Goal: Task Accomplishment & Management: Use online tool/utility

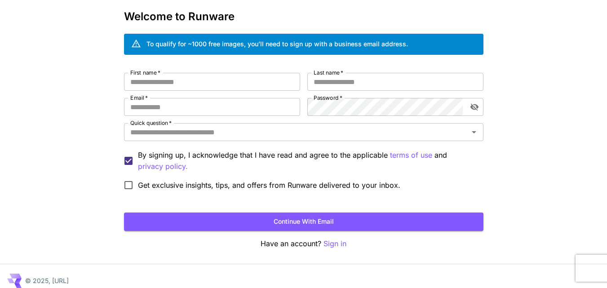
scroll to position [50, 0]
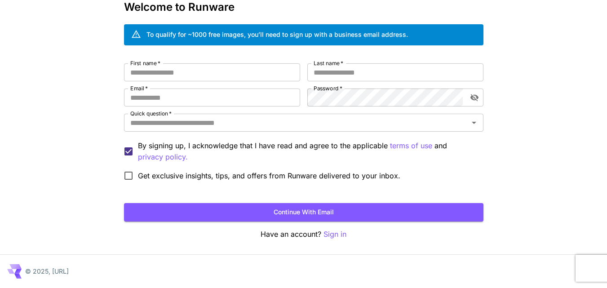
drag, startPoint x: 613, startPoint y: 58, endPoint x: 608, endPoint y: 104, distance: 46.0
click at [606, 104] on html "Kick off with ~1000 free images! 🎈 Welcome to Runware To qualify for ~1000 free…" at bounding box center [303, 119] width 607 height 338
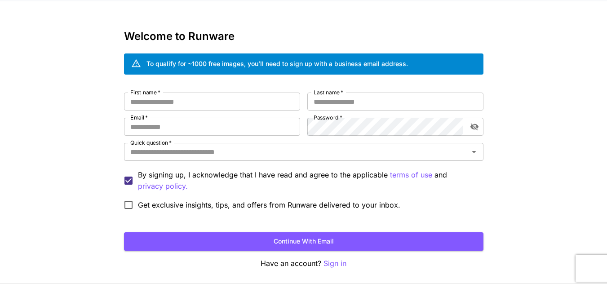
scroll to position [20, 0]
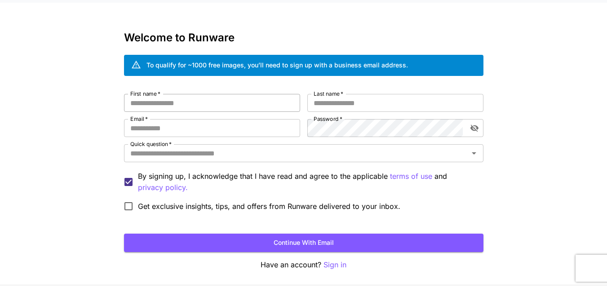
click at [236, 111] on input "First name   *" at bounding box center [212, 103] width 176 height 18
type input "*"
type input "********"
click at [343, 105] on input "Last name   *" at bounding box center [395, 103] width 176 height 18
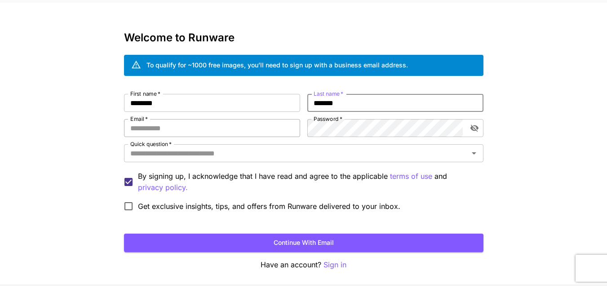
type input "*******"
click at [259, 124] on input "Email   *" at bounding box center [212, 128] width 176 height 18
type input "**********"
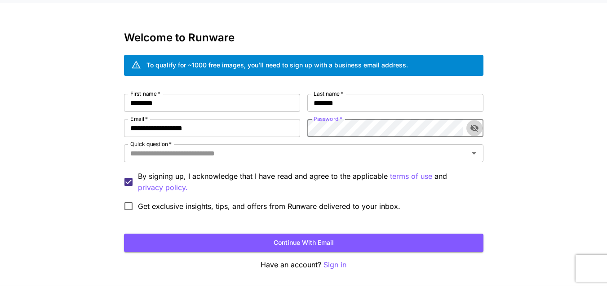
click at [476, 127] on icon "toggle password visibility" at bounding box center [474, 128] width 8 height 7
click at [473, 150] on icon "Open" at bounding box center [473, 153] width 11 height 11
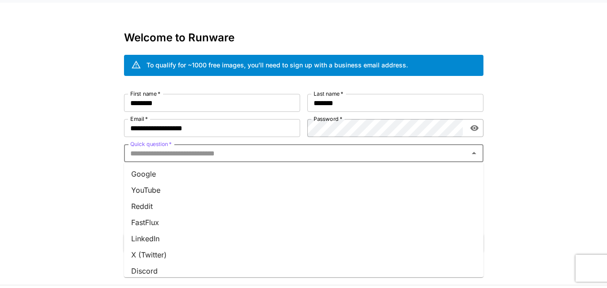
click at [165, 192] on li "YouTube" at bounding box center [303, 190] width 359 height 16
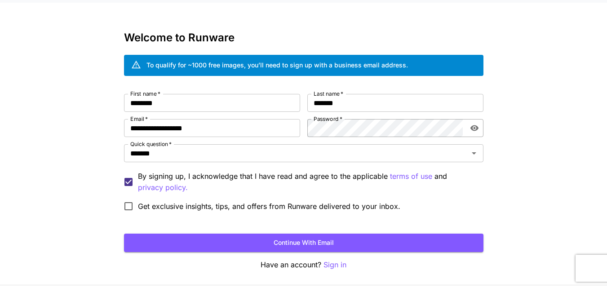
click at [141, 203] on span "Get exclusive insights, tips, and offers from Runware delivered to your inbox." at bounding box center [269, 206] width 262 height 11
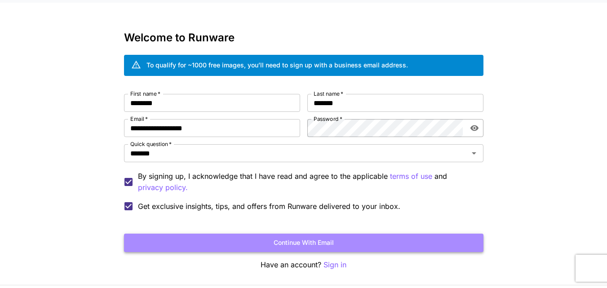
click at [243, 247] on button "Continue with email" at bounding box center [303, 242] width 359 height 18
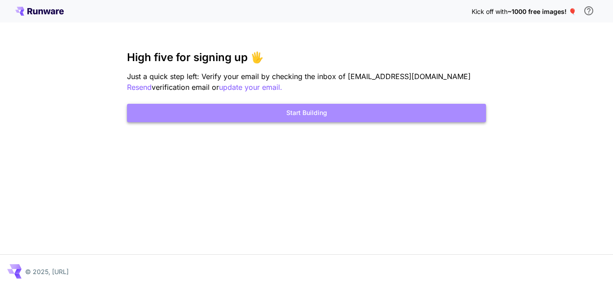
click at [326, 113] on button "Start Building" at bounding box center [306, 113] width 359 height 18
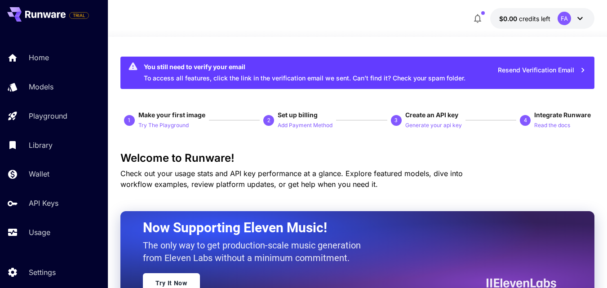
click at [583, 22] on icon at bounding box center [579, 18] width 11 height 11
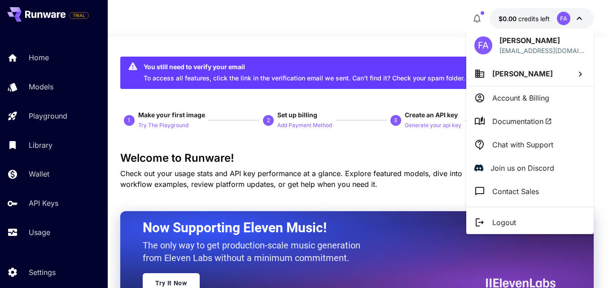
click at [583, 21] on div at bounding box center [306, 144] width 613 height 288
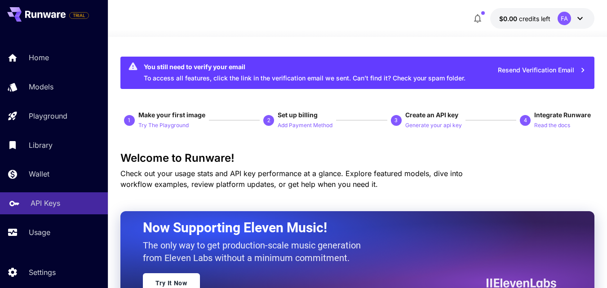
click at [67, 207] on div "API Keys" at bounding box center [66, 203] width 70 height 11
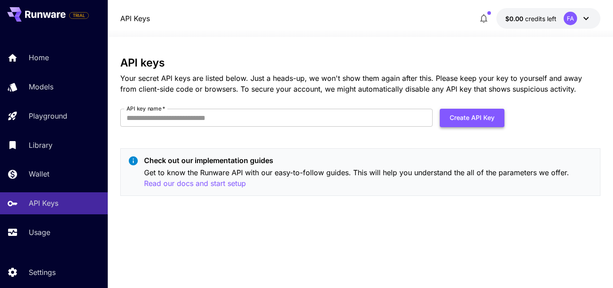
click at [471, 124] on button "Create API Key" at bounding box center [472, 118] width 65 height 18
type input "**********"
click at [464, 110] on button "Create API Key" at bounding box center [472, 118] width 65 height 18
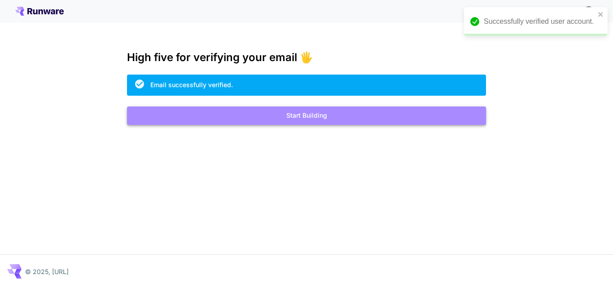
click at [330, 118] on button "Start Building" at bounding box center [306, 115] width 359 height 18
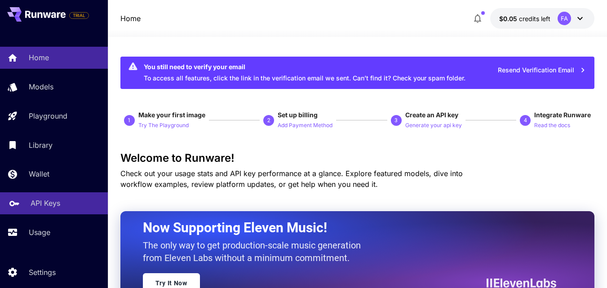
click at [57, 207] on p "API Keys" at bounding box center [46, 203] width 30 height 11
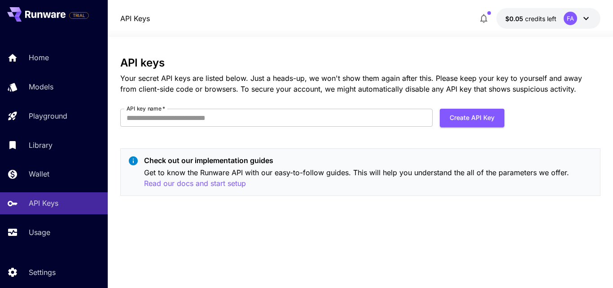
click at [166, 104] on div "API keys Your secret API keys are listed below. Just a heads-up, we won't show …" at bounding box center [360, 130] width 480 height 146
click at [160, 117] on input "API key name   *" at bounding box center [276, 118] width 312 height 18
type input "**********"
click at [464, 121] on button "Create API Key" at bounding box center [472, 118] width 65 height 18
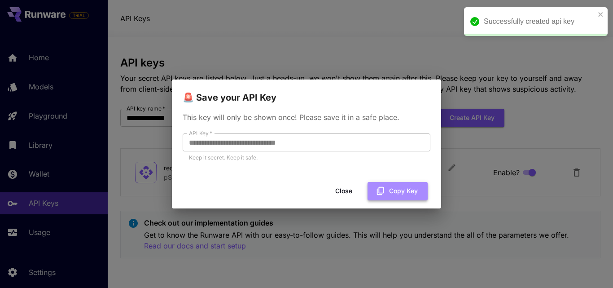
click at [391, 189] on button "Copy Key" at bounding box center [398, 191] width 60 height 18
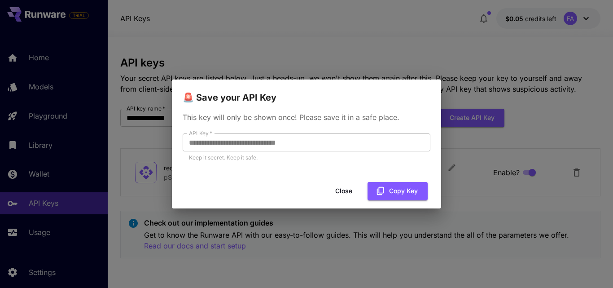
click at [345, 192] on button "Close" at bounding box center [344, 191] width 40 height 18
